Goal: Transaction & Acquisition: Purchase product/service

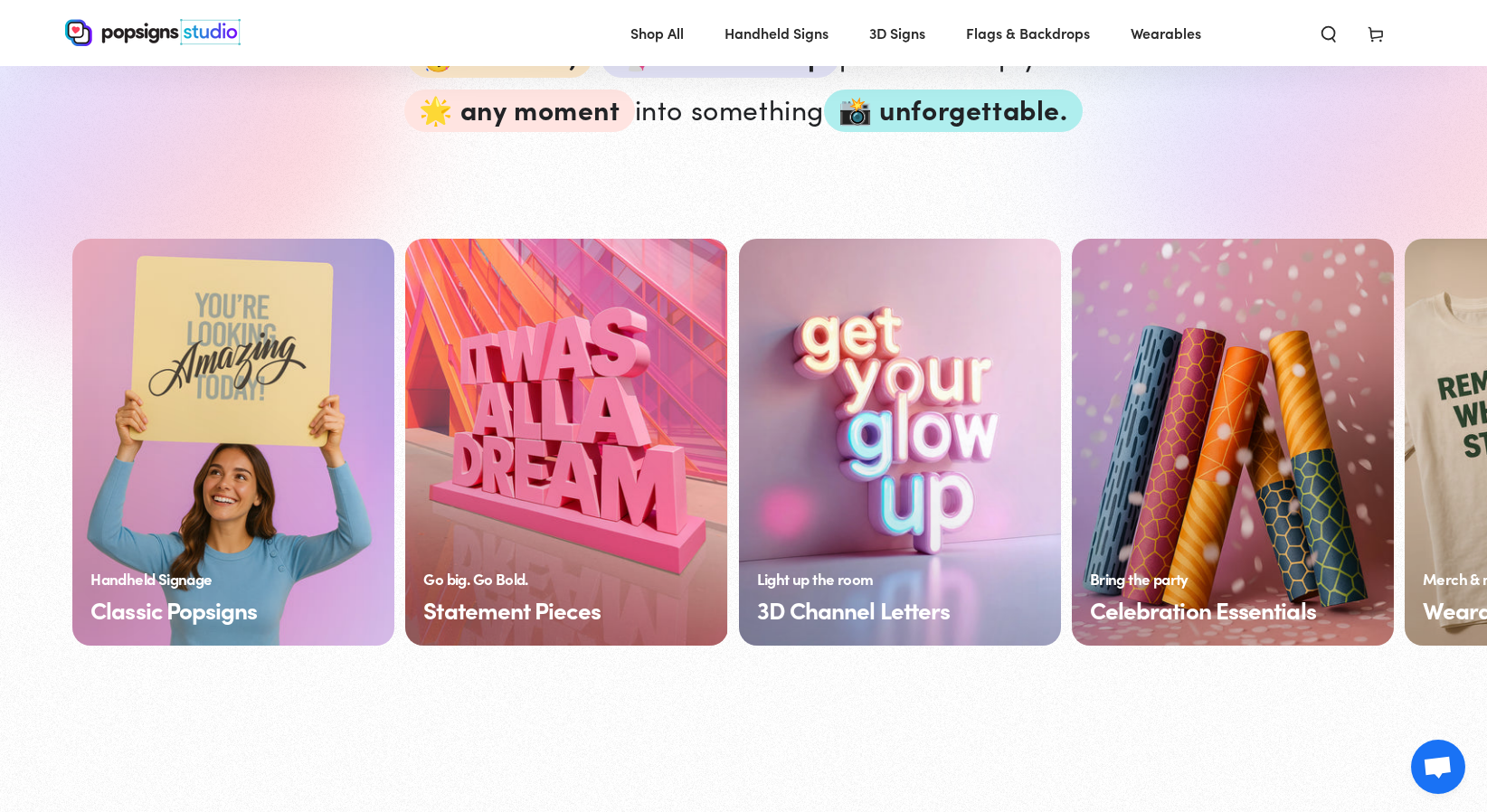
scroll to position [1266, 0]
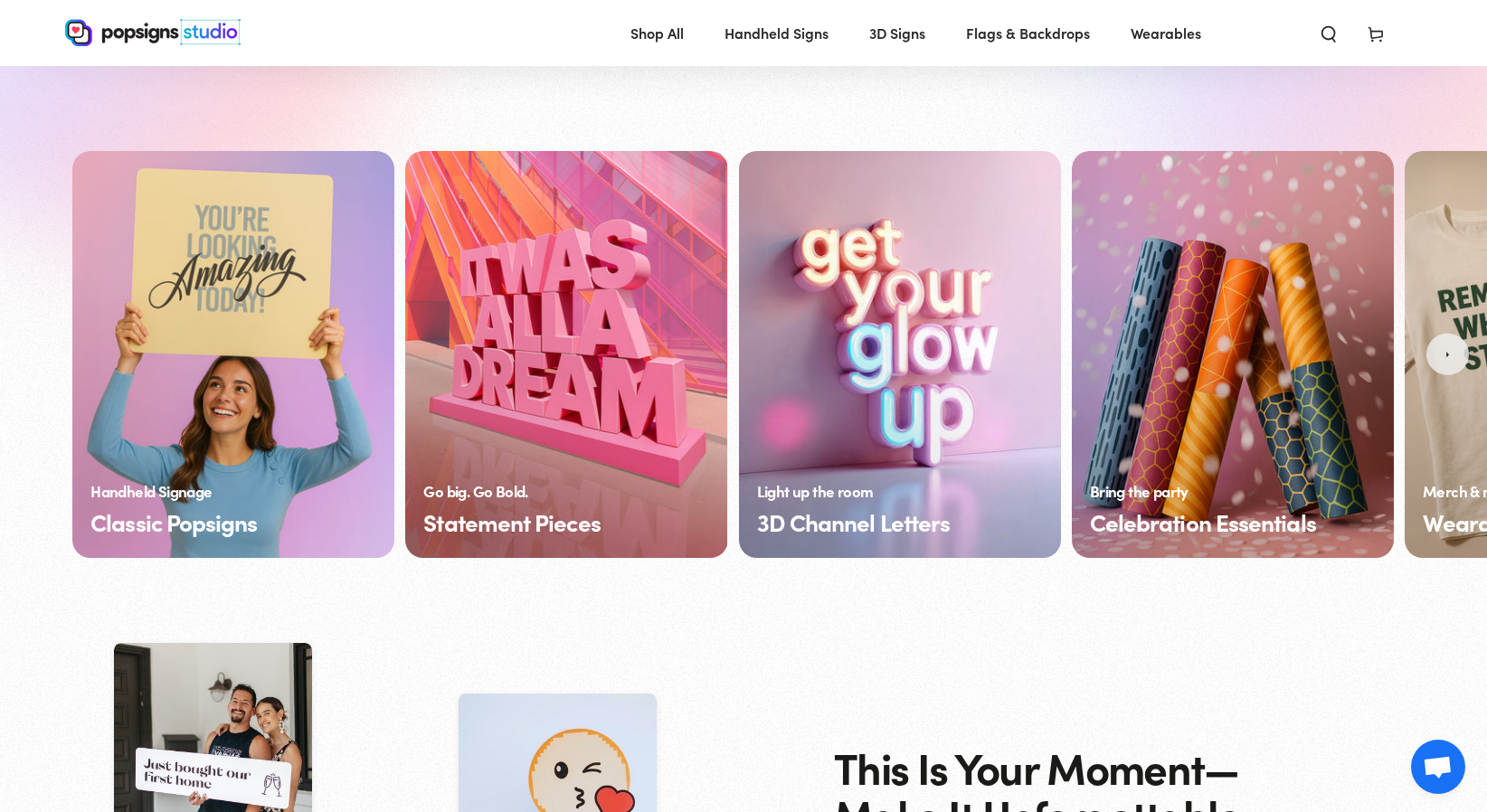
click at [1451, 349] on icon "Next" at bounding box center [1448, 353] width 12 height 12
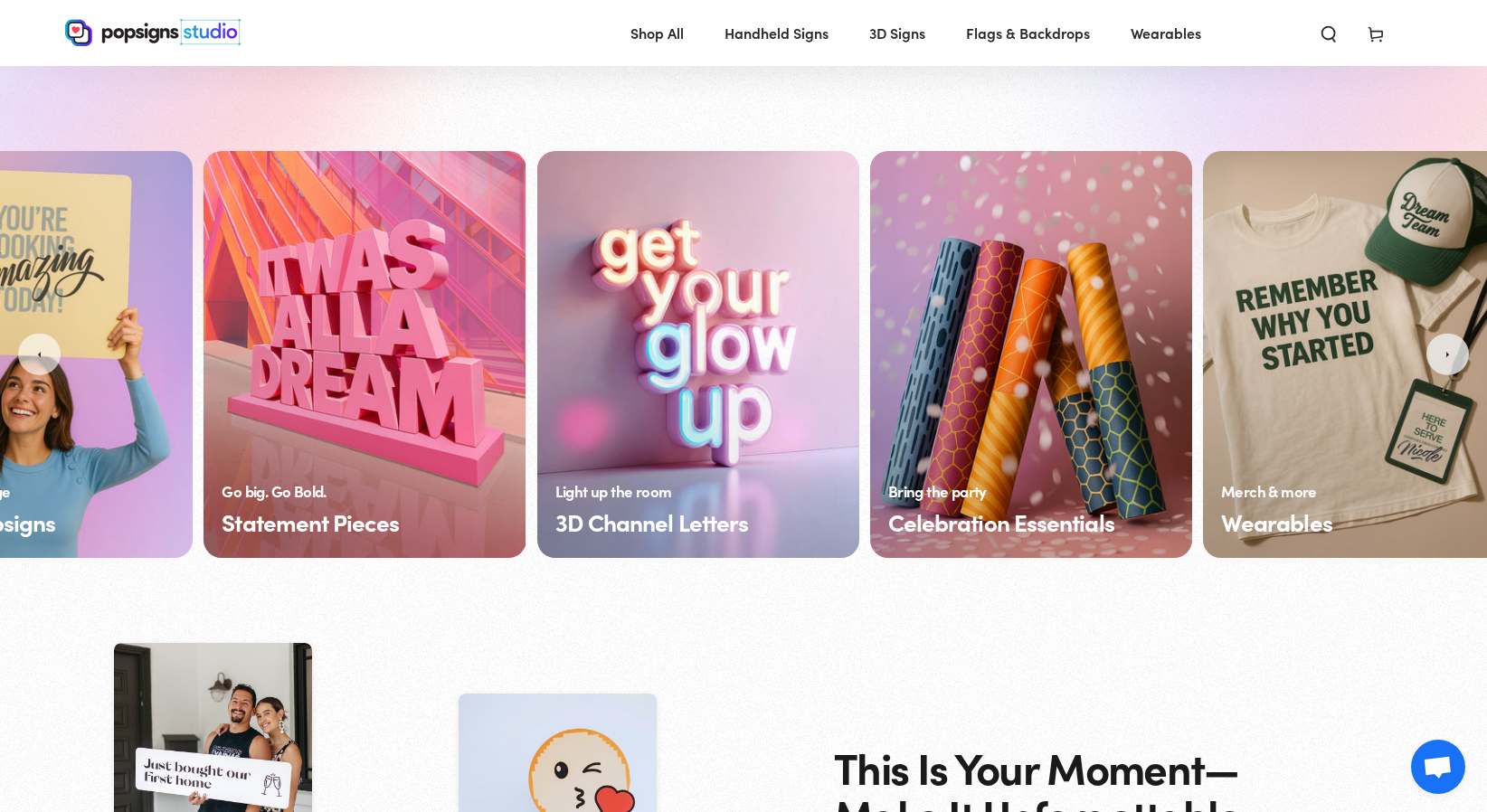
scroll to position [0, 330]
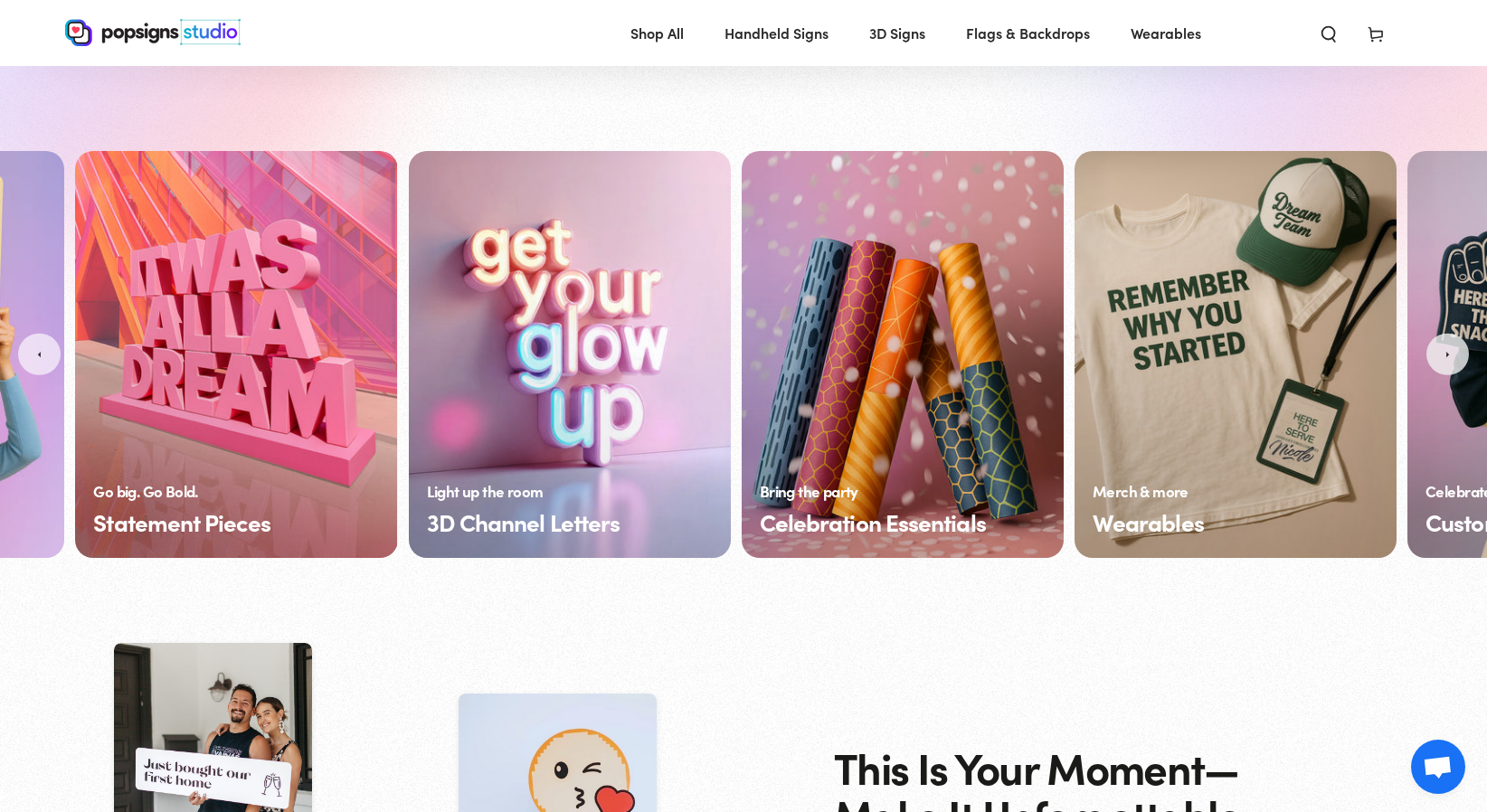
click at [1451, 349] on icon "Next" at bounding box center [1448, 353] width 12 height 12
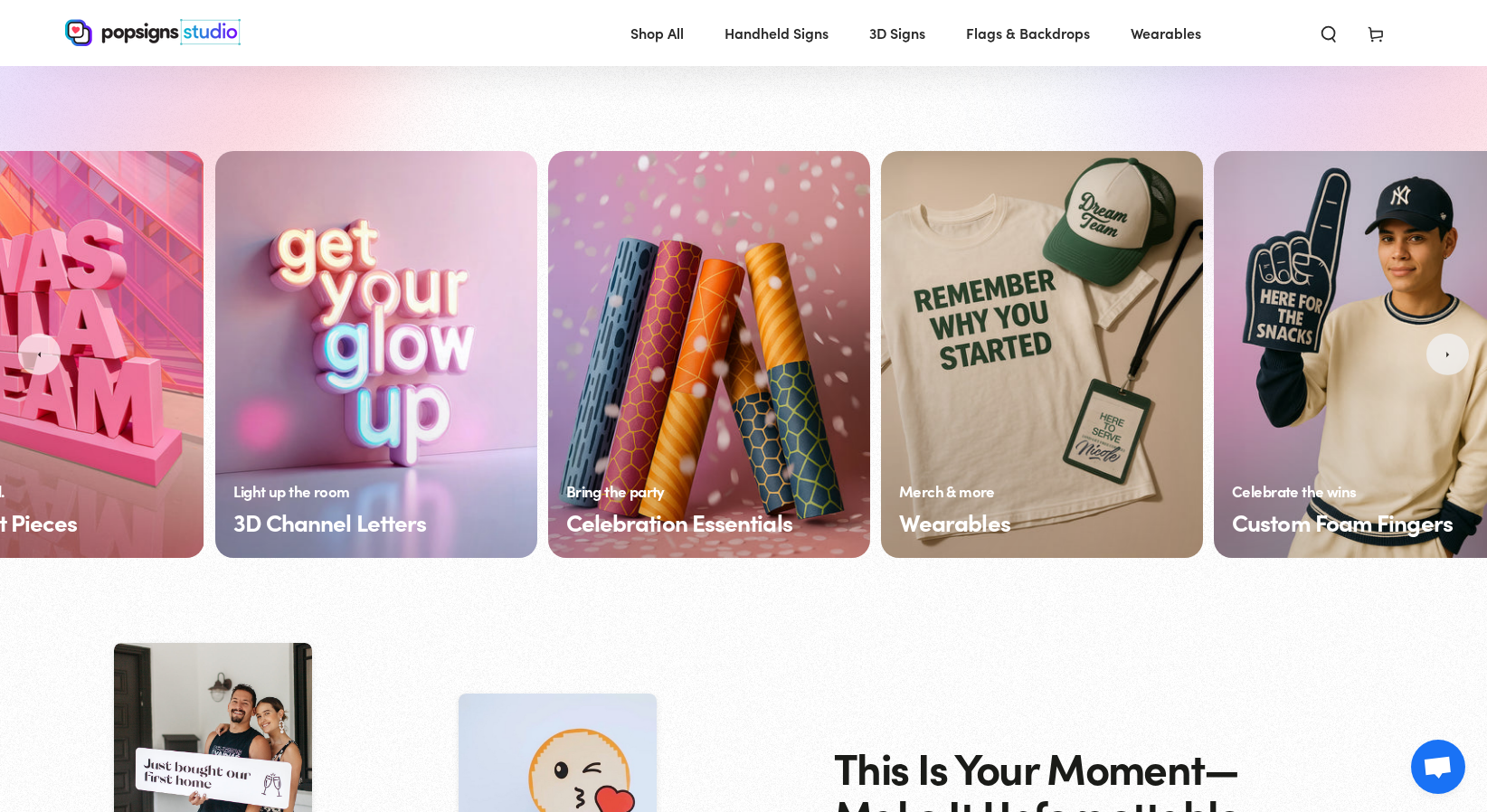
scroll to position [0, 610]
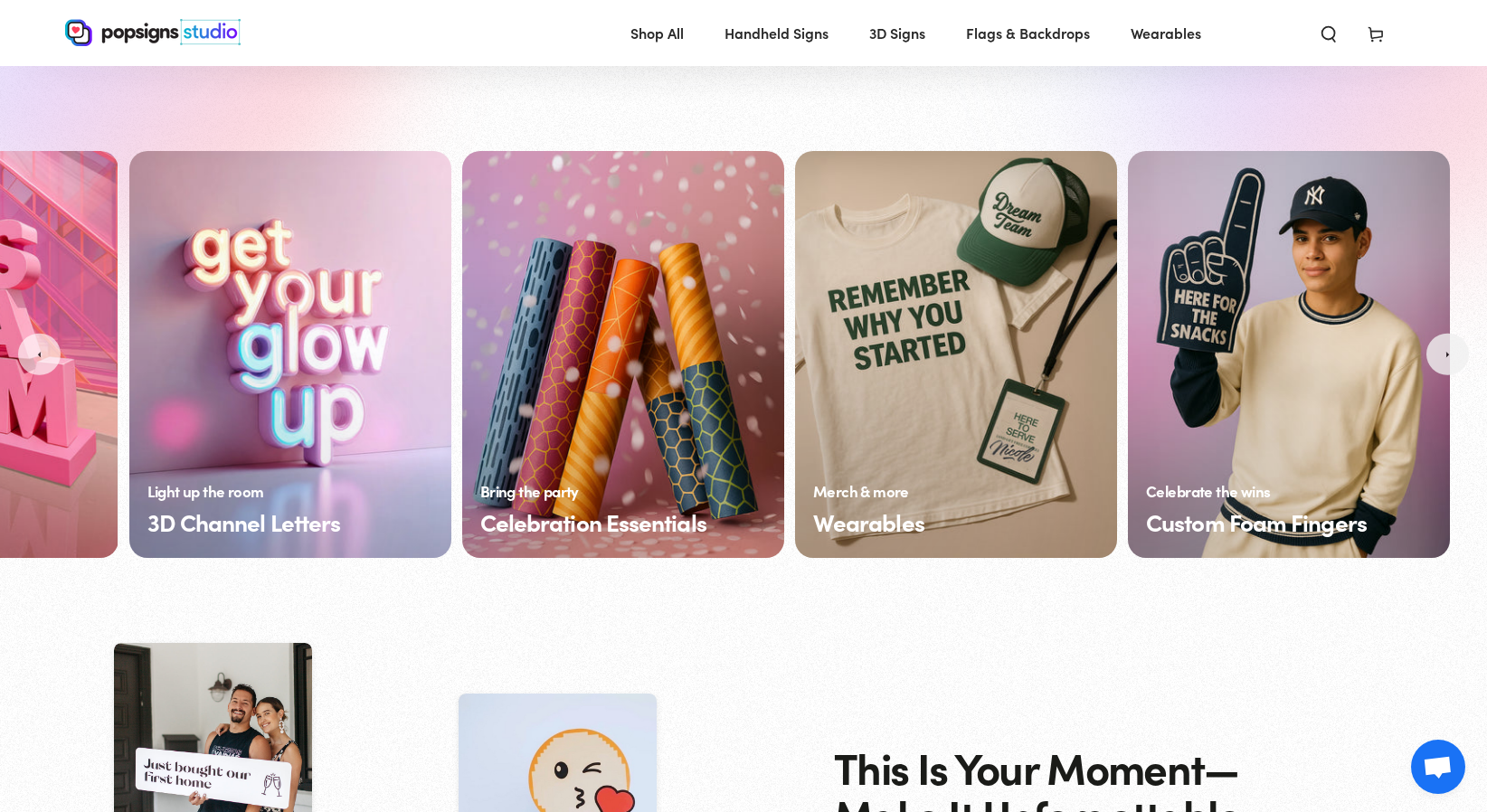
click at [1451, 352] on icon "Next" at bounding box center [1448, 353] width 12 height 12
click at [949, 347] on link "Wearables" at bounding box center [956, 355] width 322 height 407
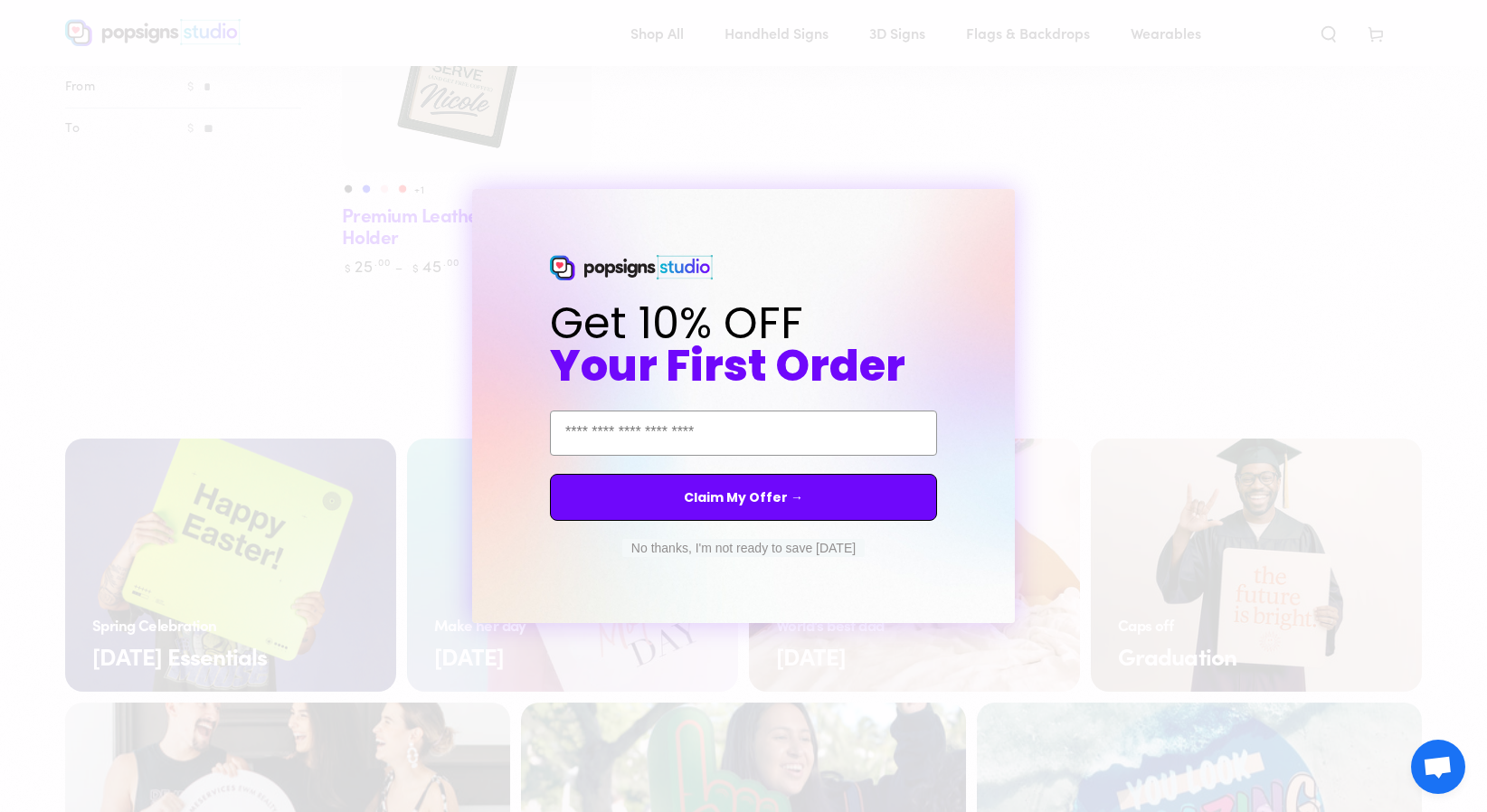
scroll to position [844, 0]
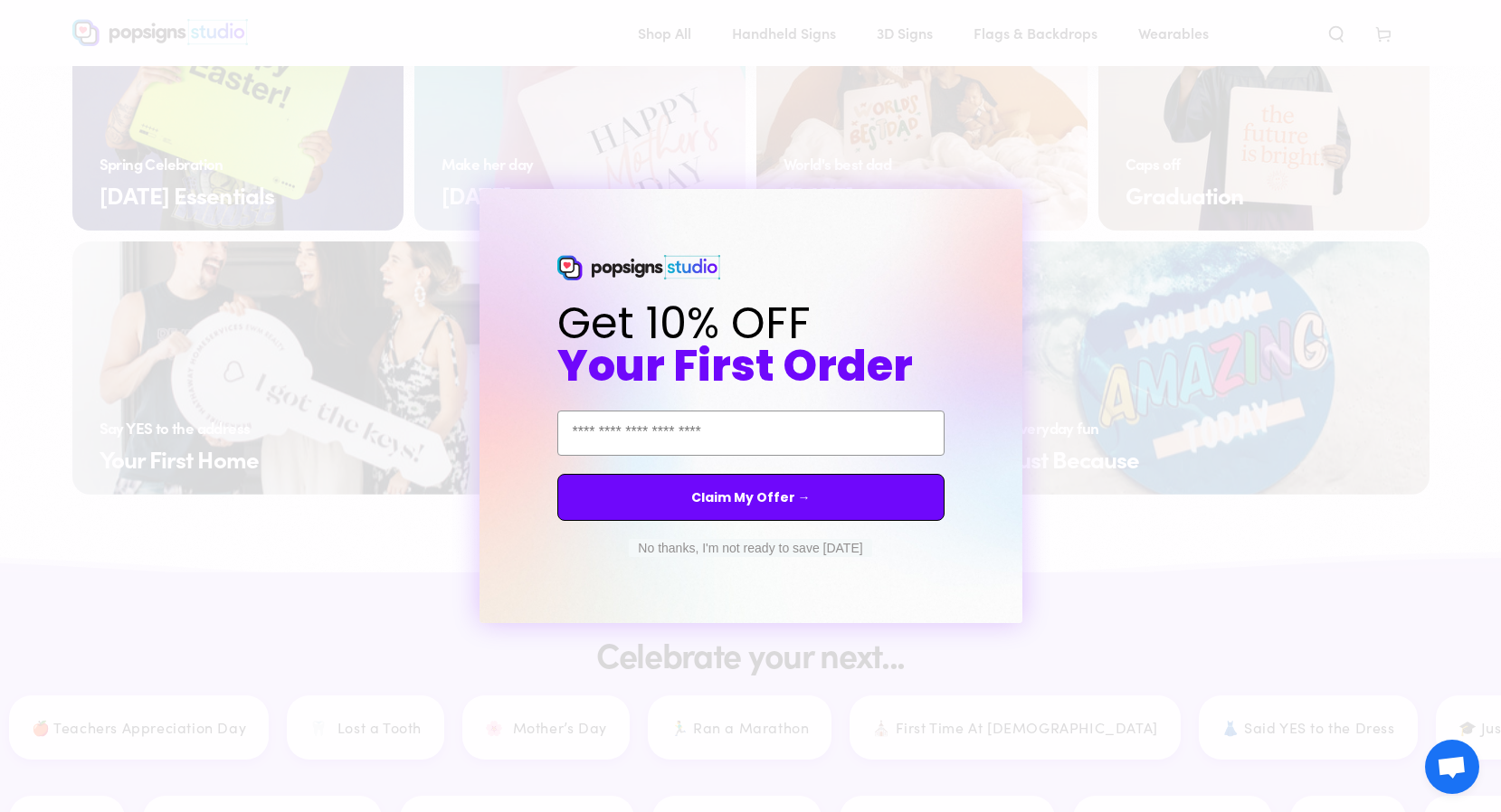
click at [786, 543] on button "No thanks, I'm not ready to save today" at bounding box center [750, 547] width 242 height 18
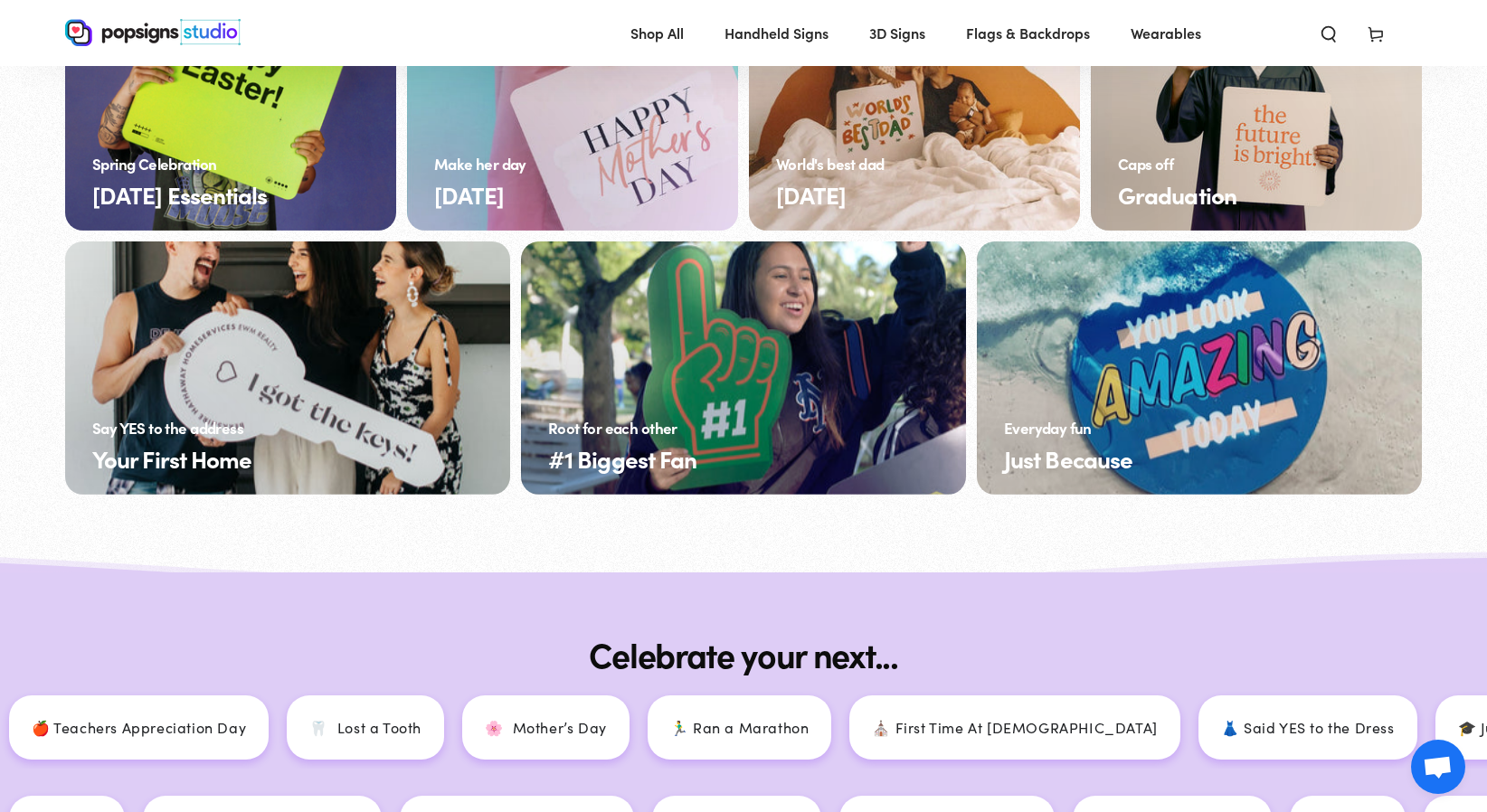
scroll to position [0, 0]
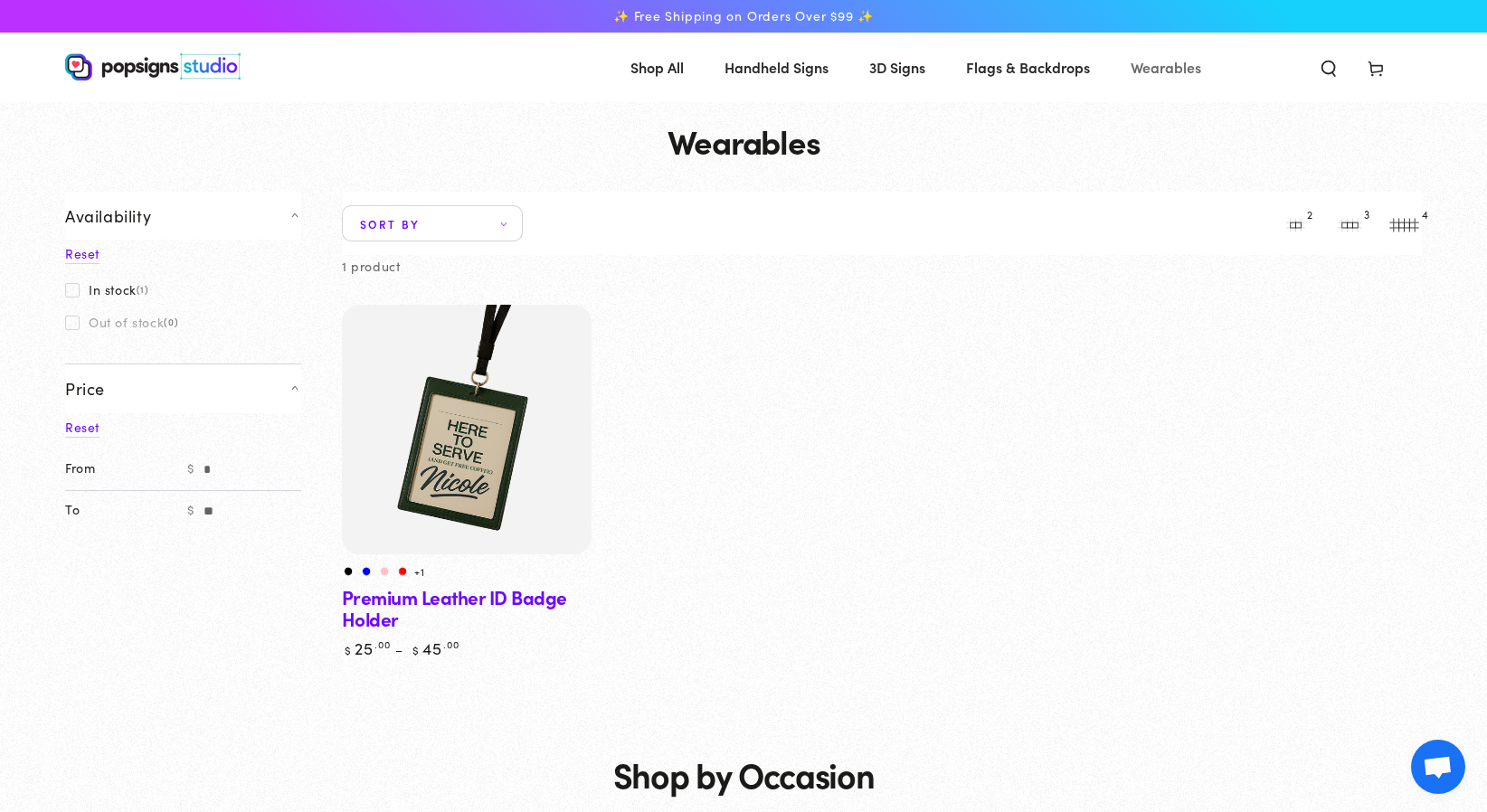
click at [1157, 68] on span "Wearables" at bounding box center [1166, 68] width 70 height 26
click at [897, 62] on span "3D Signs" at bounding box center [897, 68] width 56 height 26
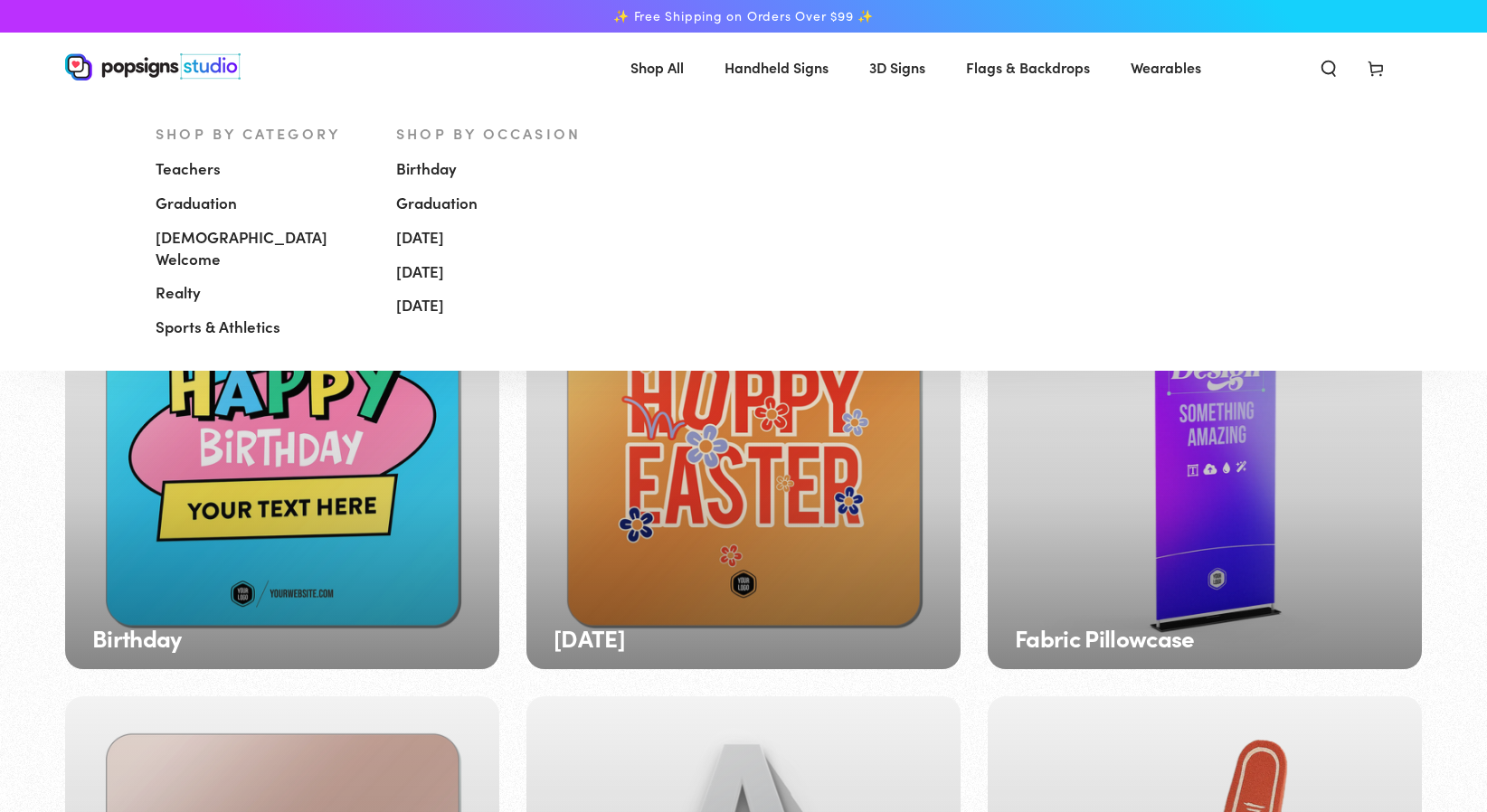
click at [791, 72] on span "Handheld Signs" at bounding box center [776, 68] width 104 height 26
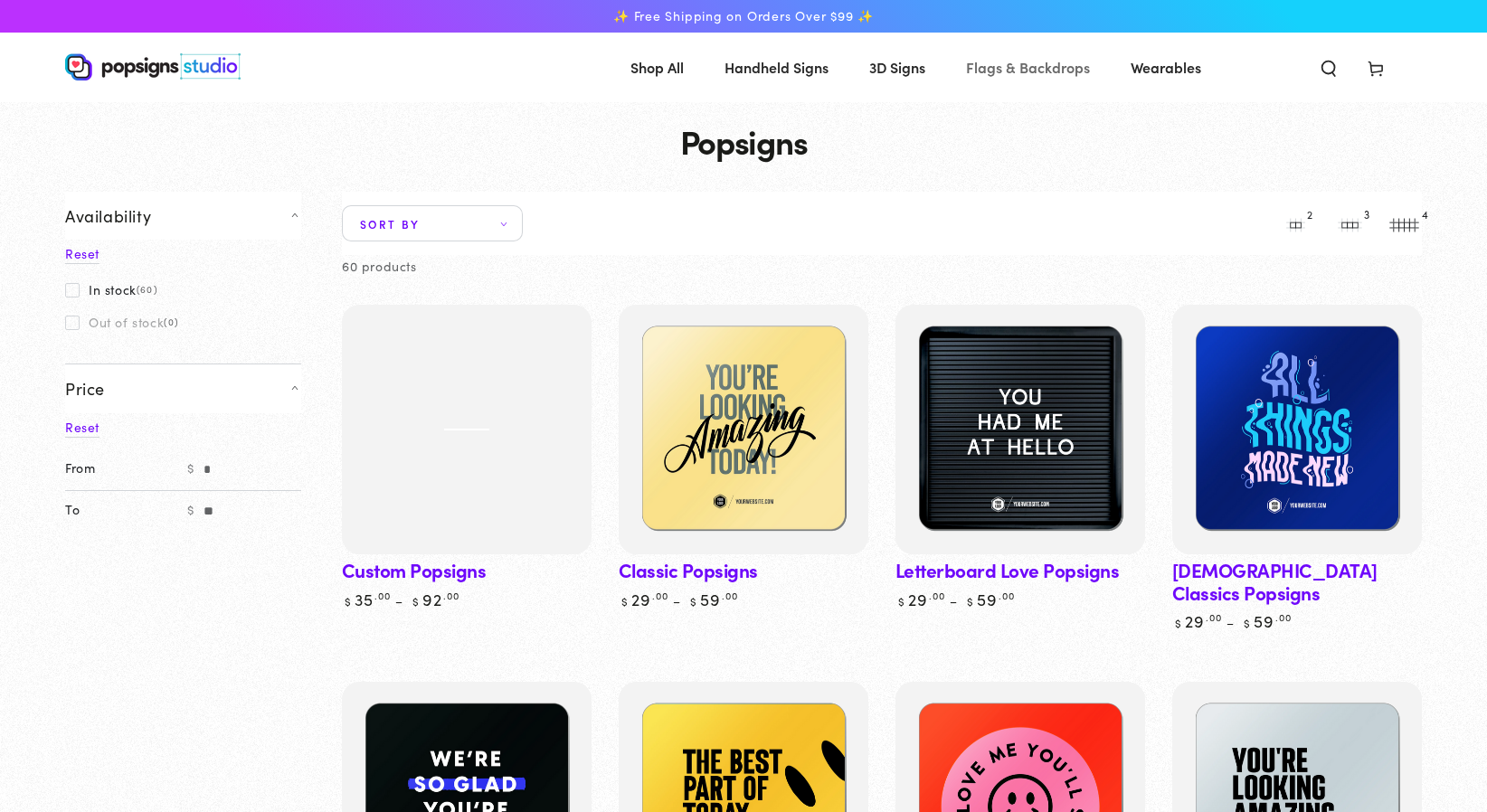
click at [1038, 66] on span "Flags & Backdrops" at bounding box center [1028, 68] width 124 height 26
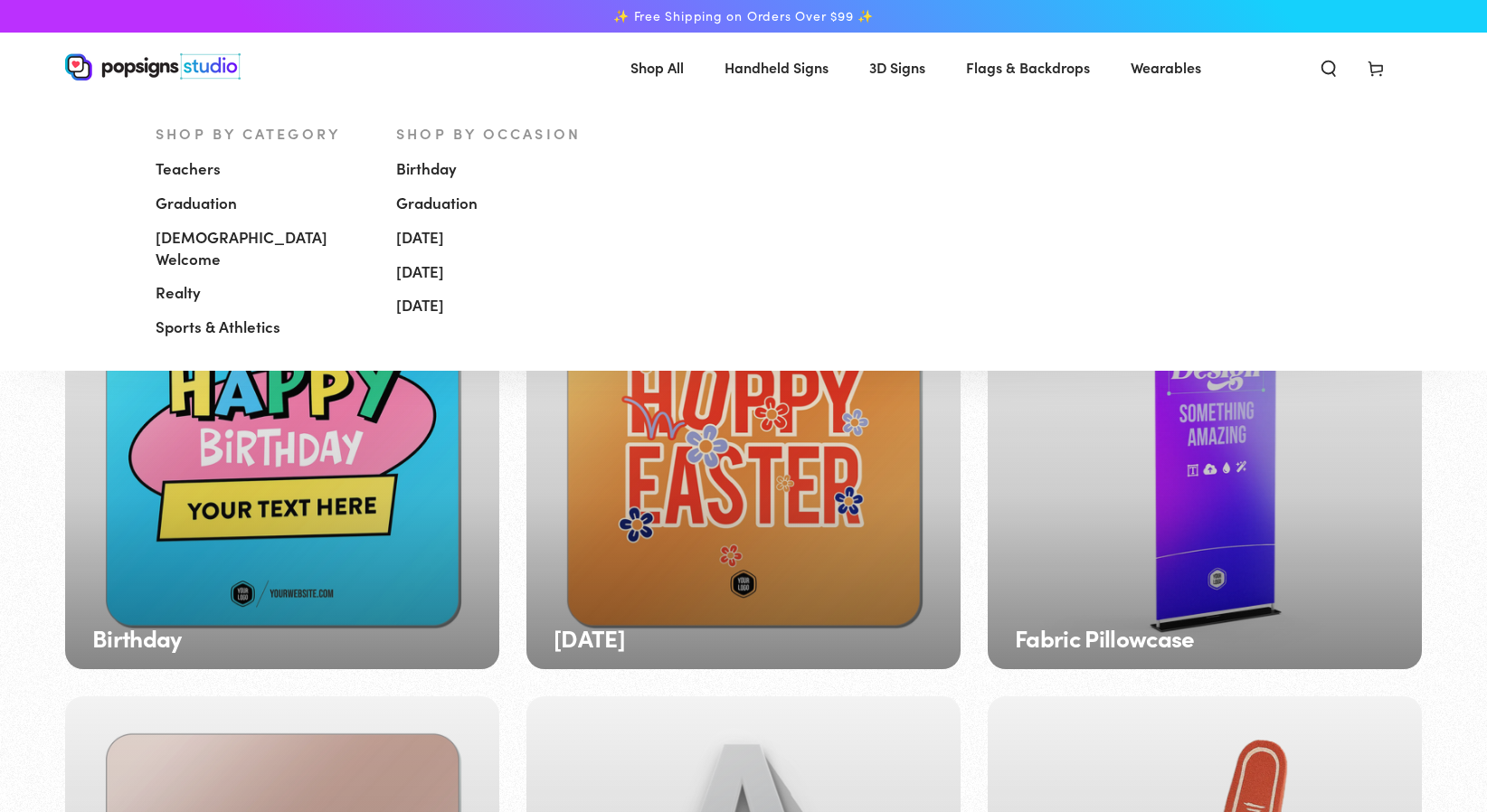
click at [786, 70] on span "Handheld Signs" at bounding box center [776, 68] width 104 height 26
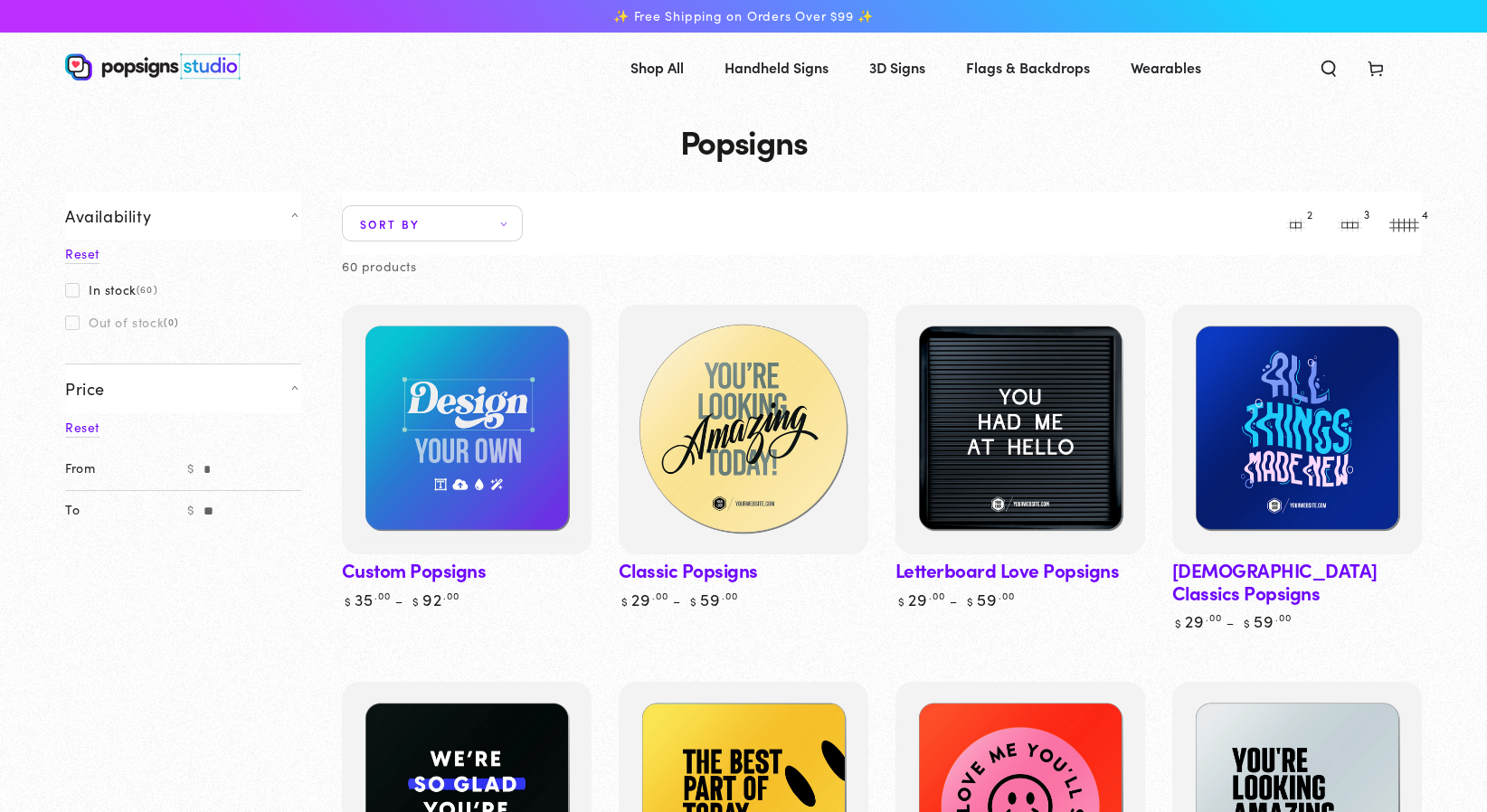
click at [763, 375] on img at bounding box center [744, 430] width 257 height 257
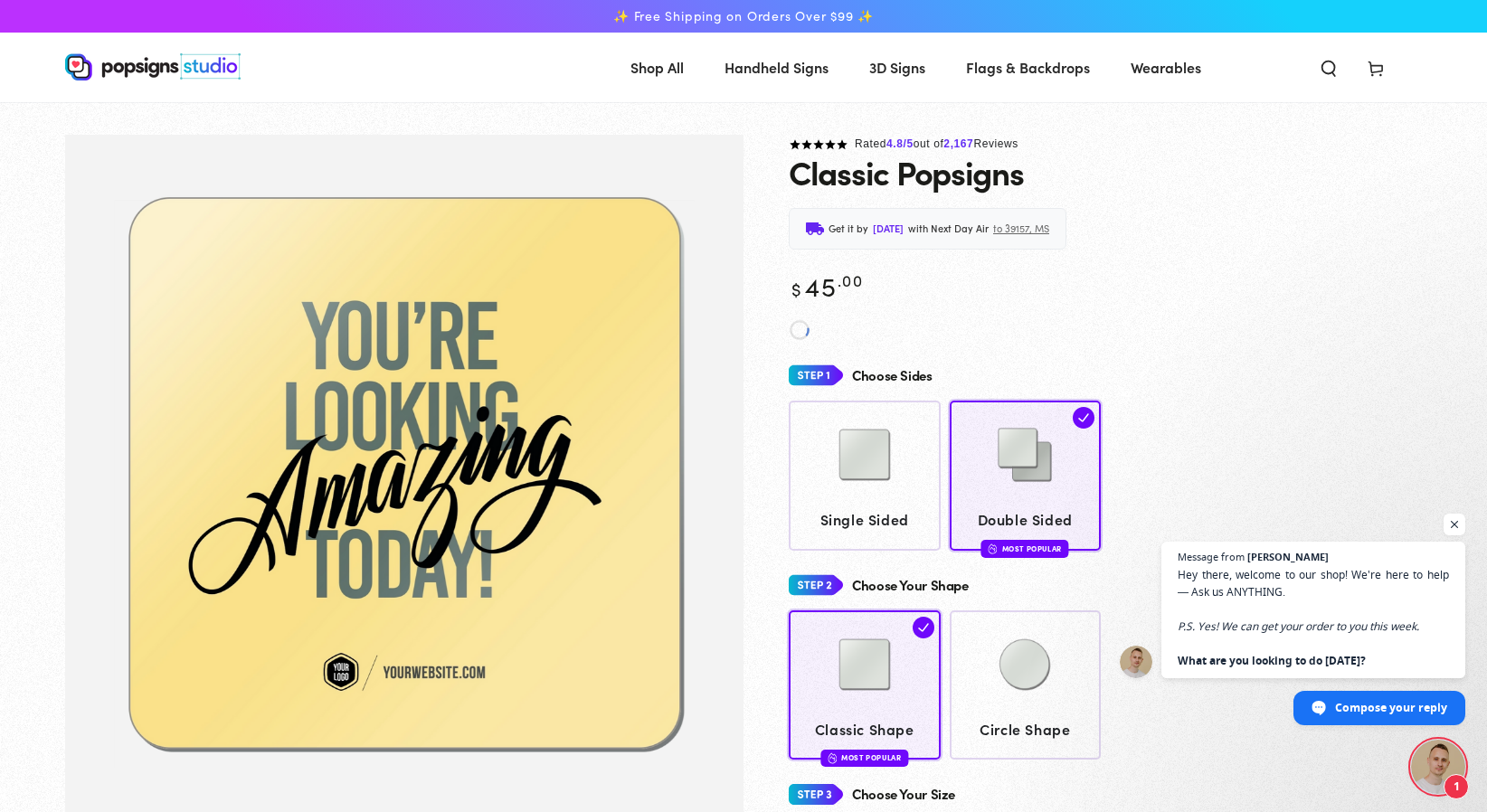
scroll to position [207, 0]
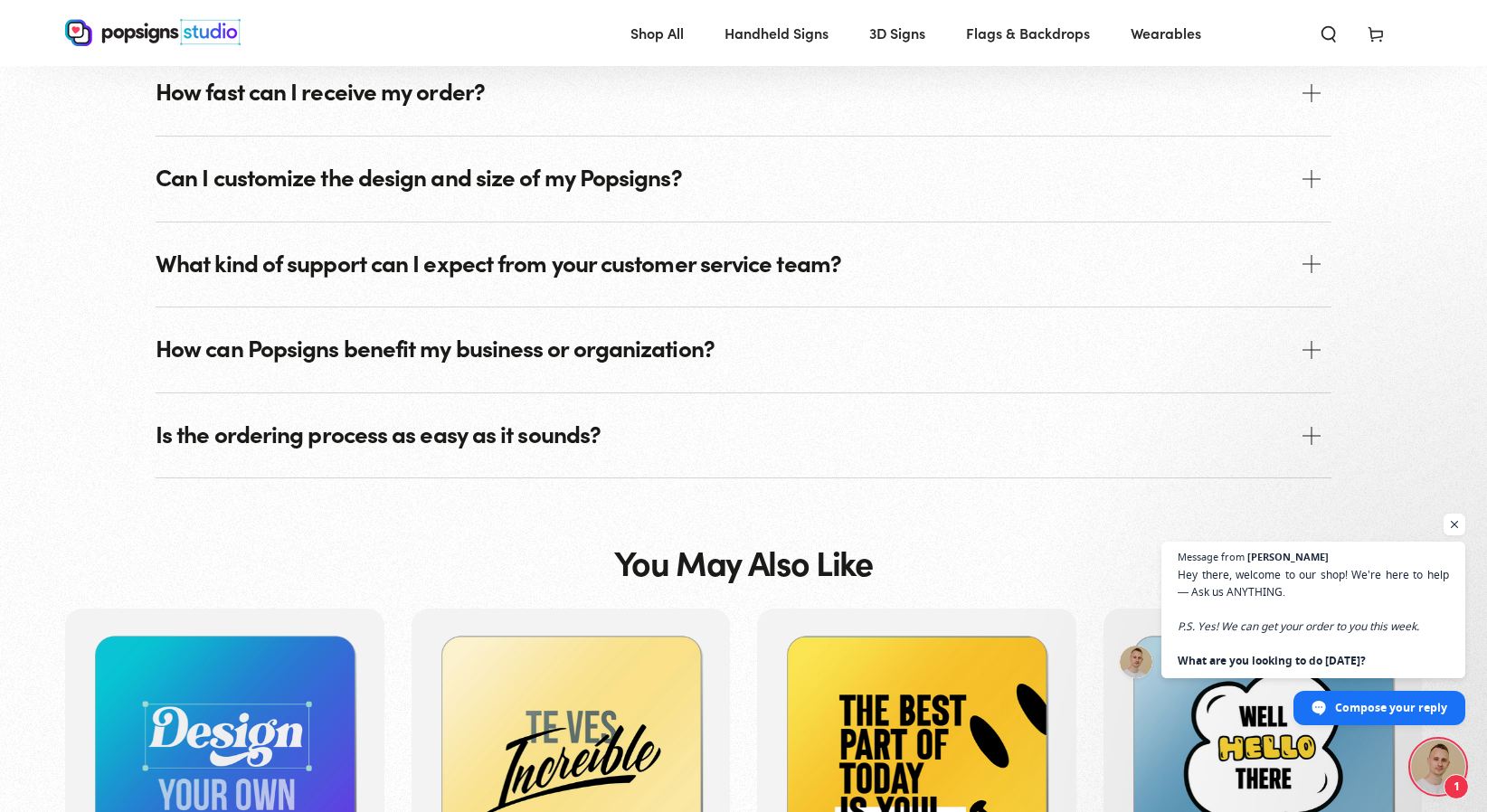
scroll to position [3163, 0]
